Goal: Task Accomplishment & Management: Use online tool/utility

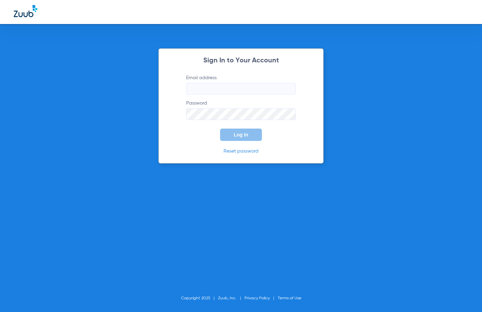
type input "[EMAIL_ADDRESS][DOMAIN_NAME]"
click at [200, 135] on form "Email address [EMAIL_ADDRESS][DOMAIN_NAME] Password Log In" at bounding box center [241, 107] width 130 height 66
click at [240, 133] on span "Log In" at bounding box center [241, 134] width 14 height 5
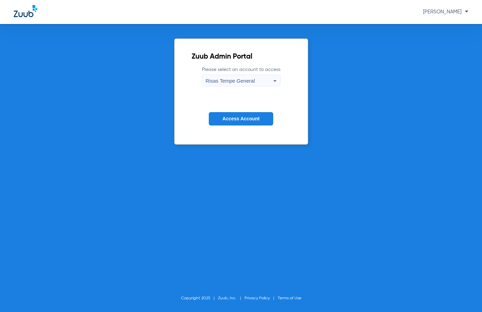
click at [233, 121] on span "Access Account" at bounding box center [240, 118] width 37 height 5
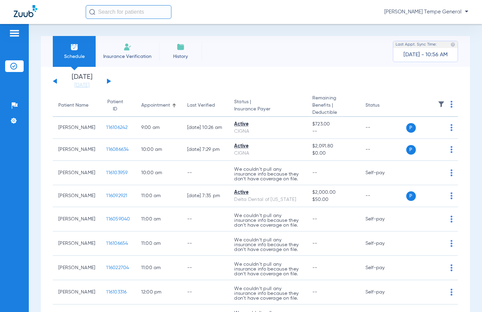
click at [146, 15] on input "text" at bounding box center [129, 12] width 86 height 14
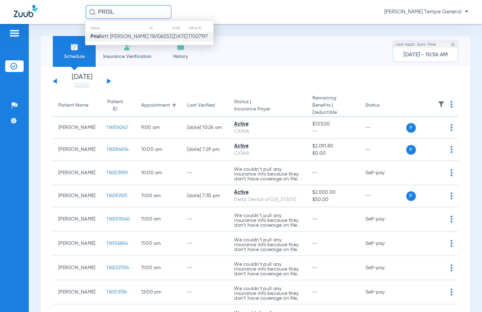
type input "PRISL"
click at [120, 36] on span "Prisl lett [PERSON_NAME]" at bounding box center [119, 36] width 58 height 5
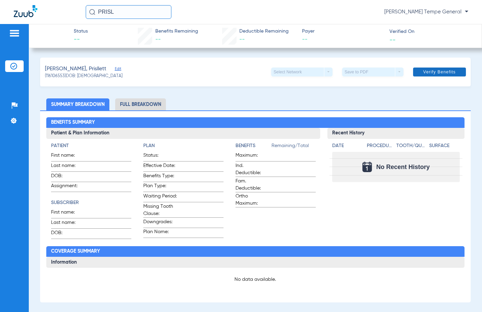
click at [430, 71] on span "Verify Benefits" at bounding box center [439, 71] width 33 height 5
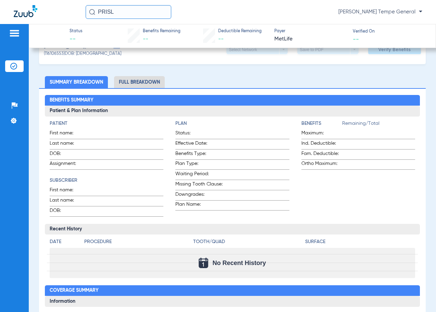
scroll to position [103, 0]
